Goal: Task Accomplishment & Management: Manage account settings

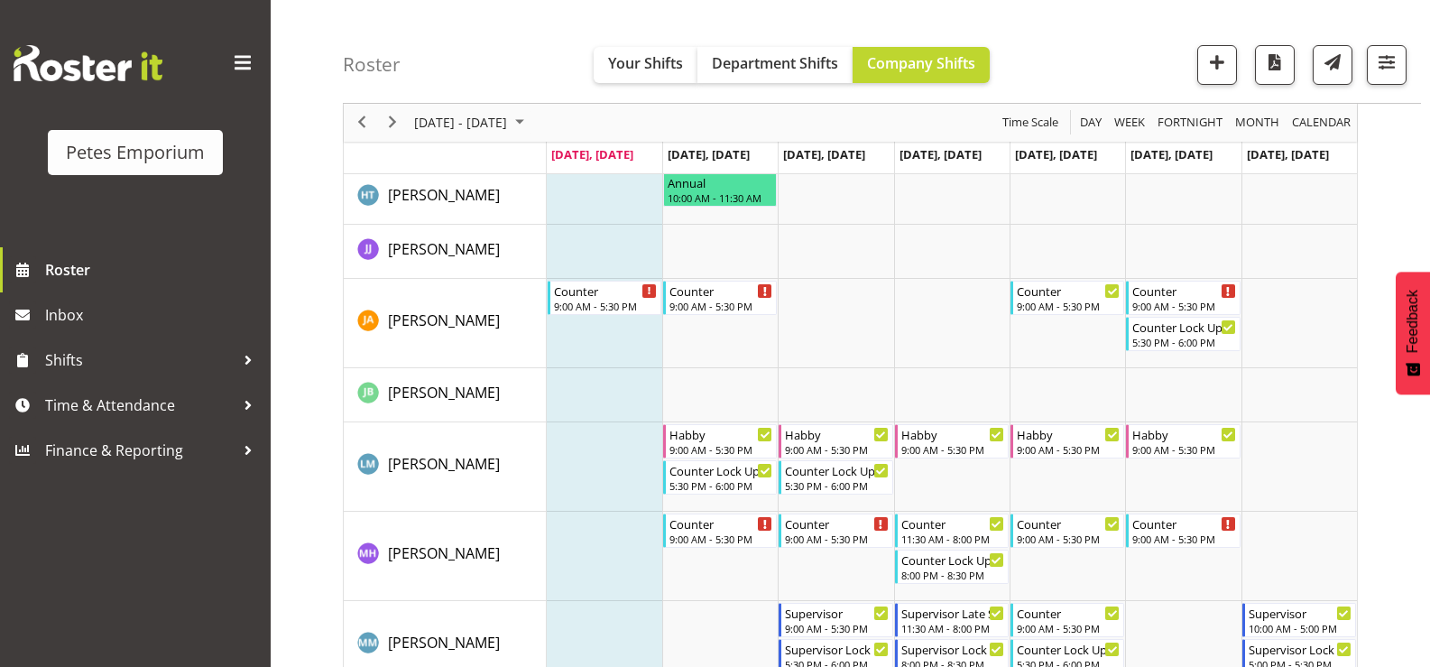
scroll to position [838, 0]
click at [194, 411] on span "Time & Attendance" at bounding box center [140, 405] width 190 height 27
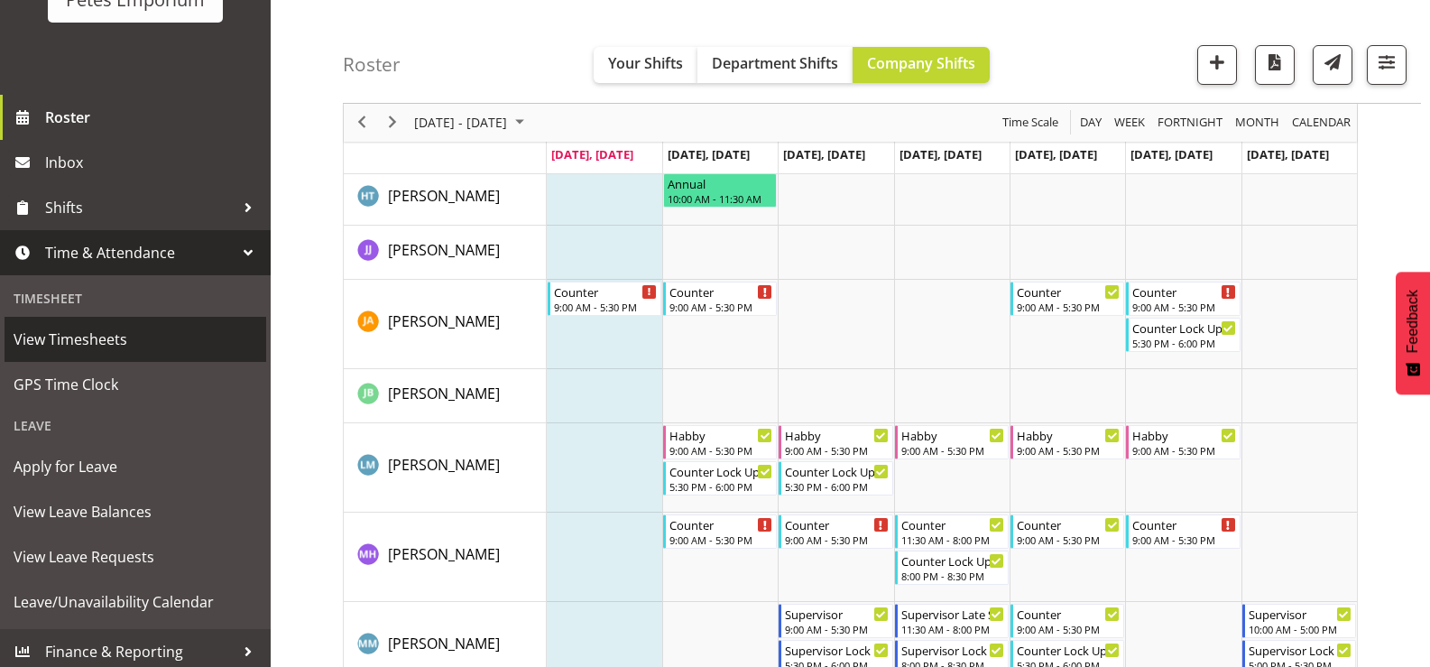
scroll to position [160, 0]
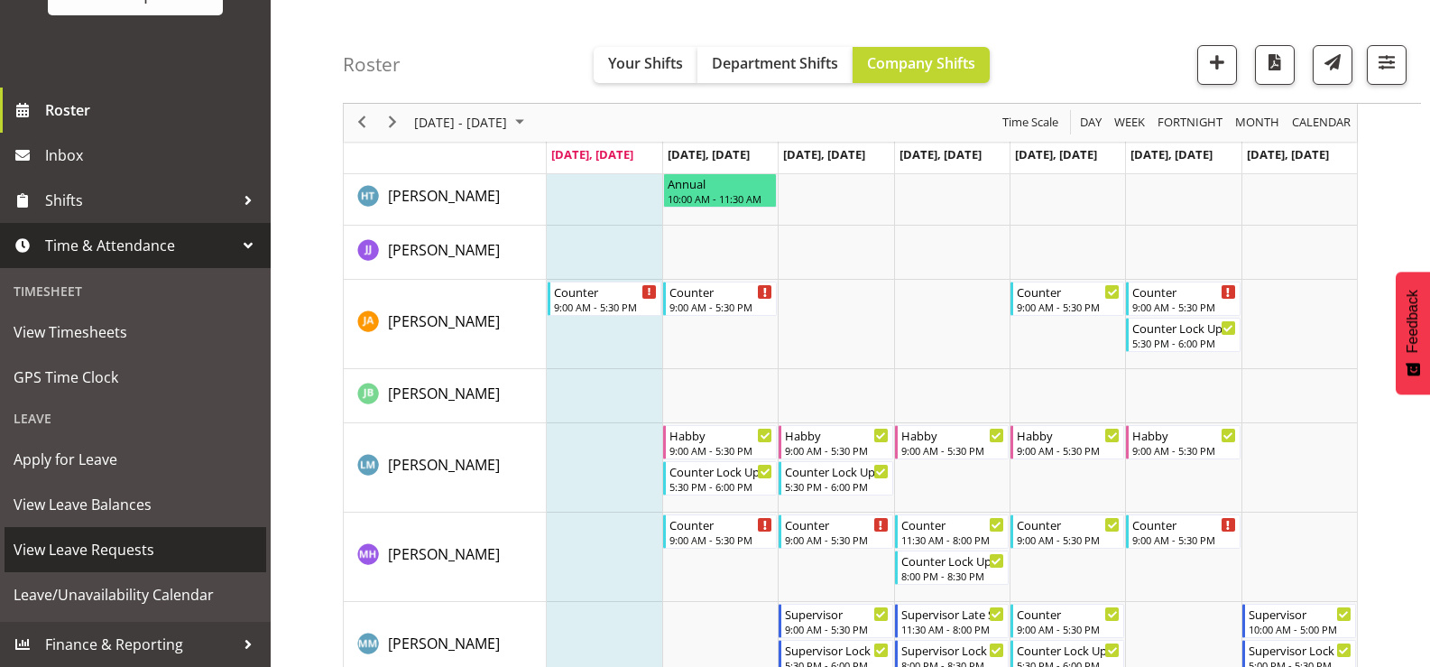
click at [197, 536] on span "View Leave Requests" at bounding box center [136, 549] width 244 height 27
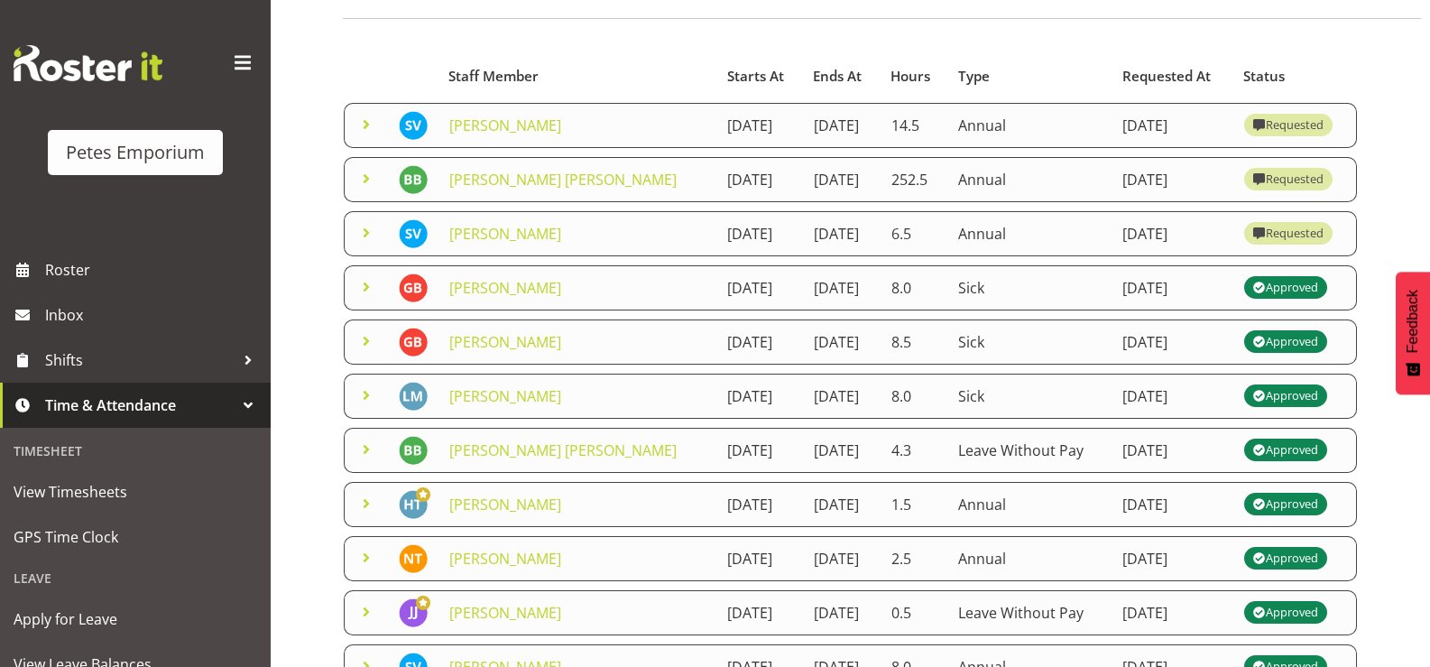
scroll to position [180, 0]
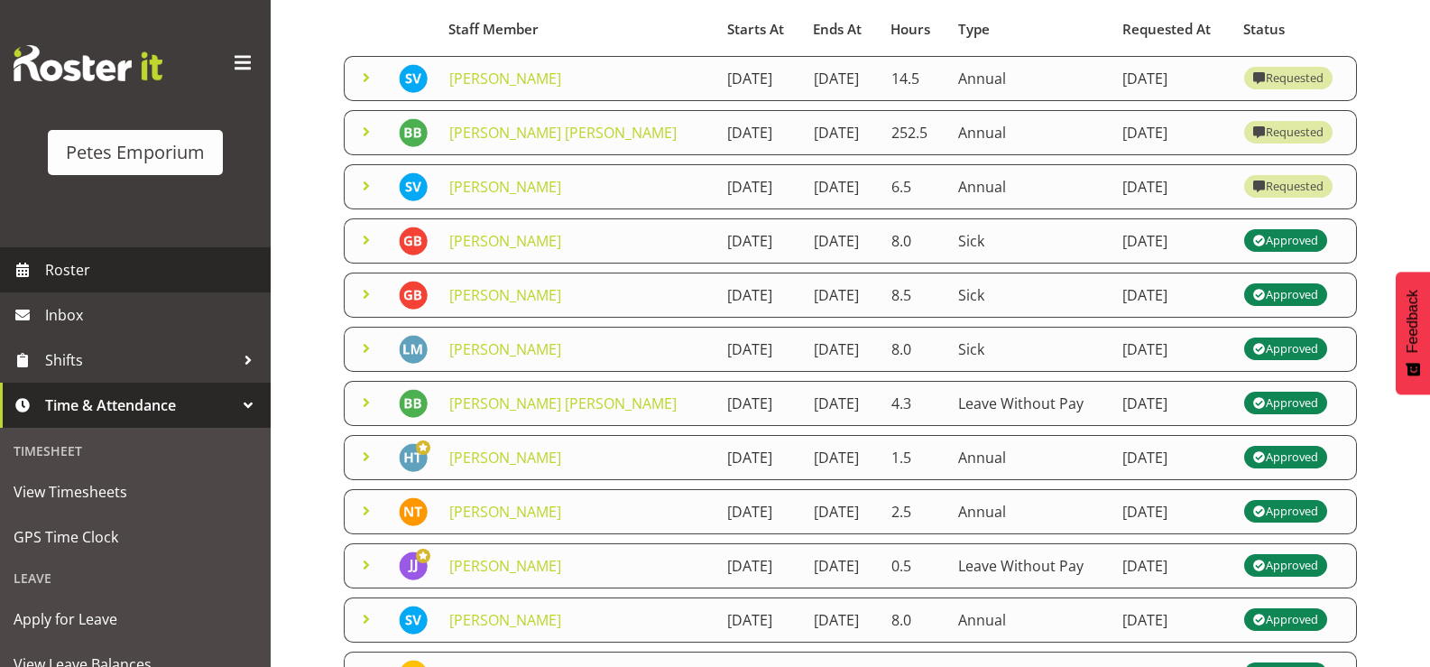
click at [95, 275] on span "Roster" at bounding box center [153, 269] width 217 height 27
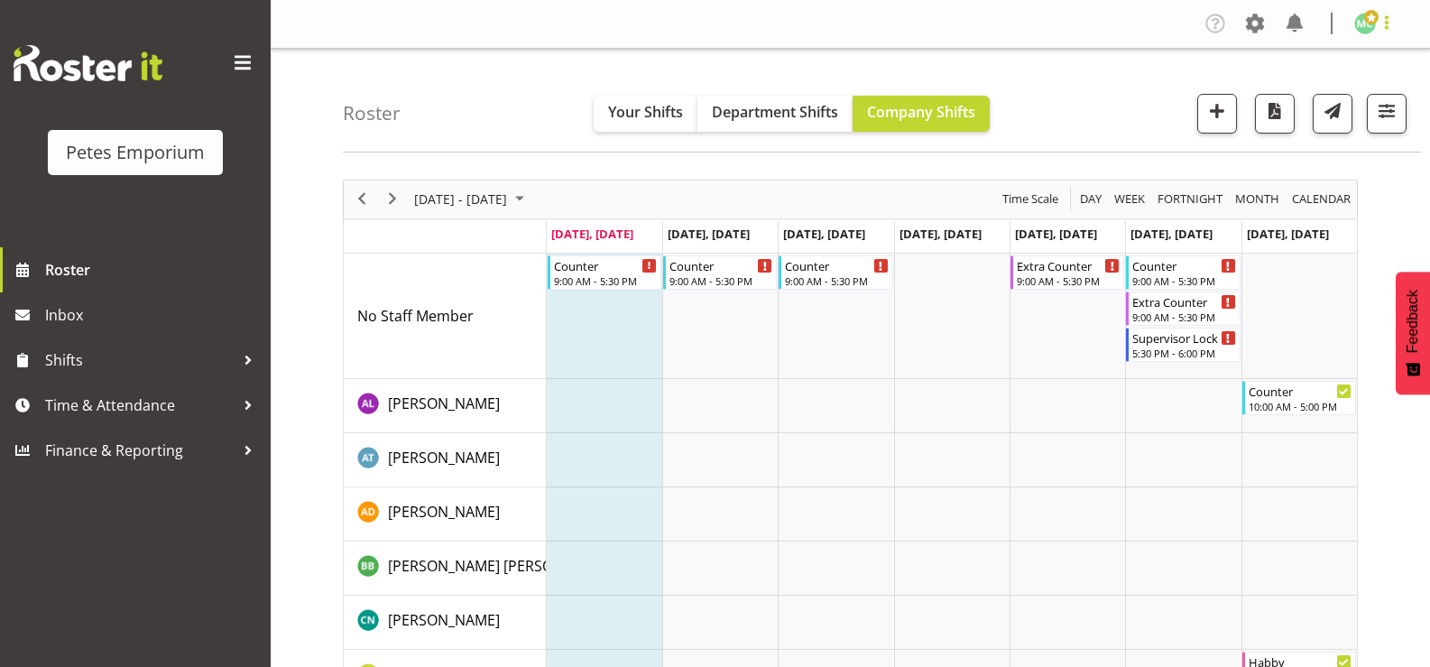
click at [1385, 24] on span at bounding box center [1387, 23] width 22 height 22
click at [1358, 91] on link "Log Out" at bounding box center [1311, 95] width 173 height 32
